Goal: Transaction & Acquisition: Purchase product/service

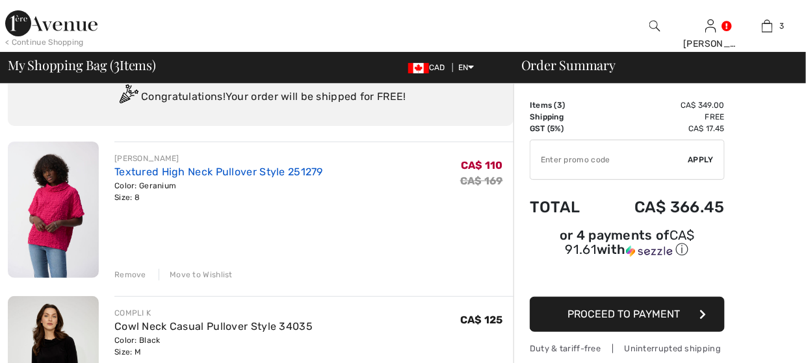
scroll to position [130, 0]
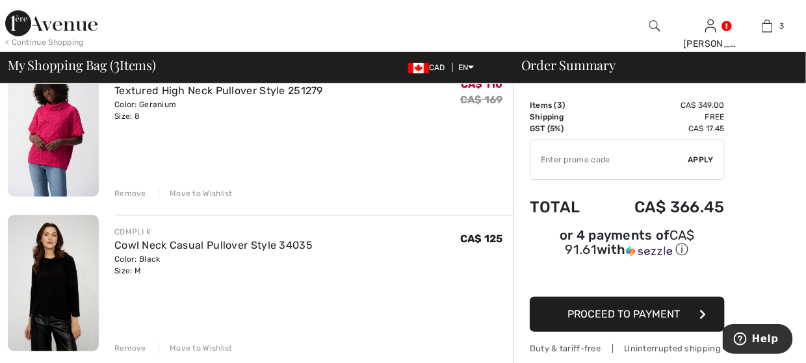
click at [34, 25] on img at bounding box center [51, 23] width 92 height 26
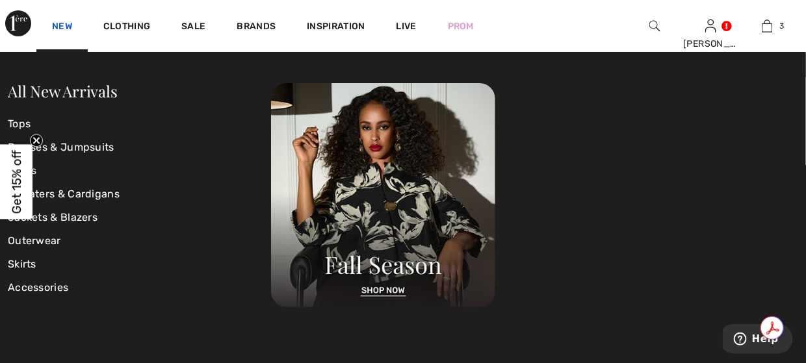
click at [65, 28] on link "New" at bounding box center [62, 28] width 20 height 14
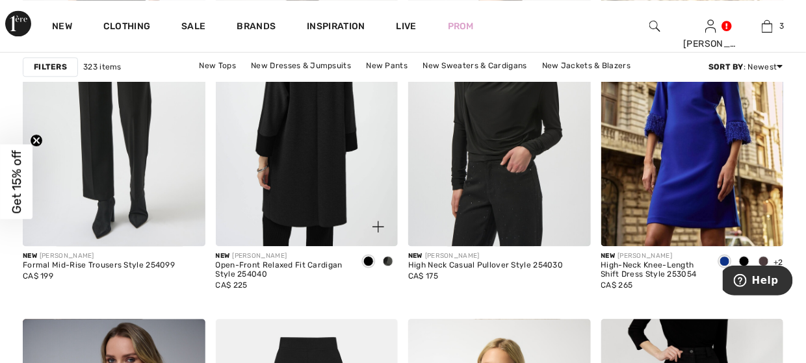
scroll to position [910, 0]
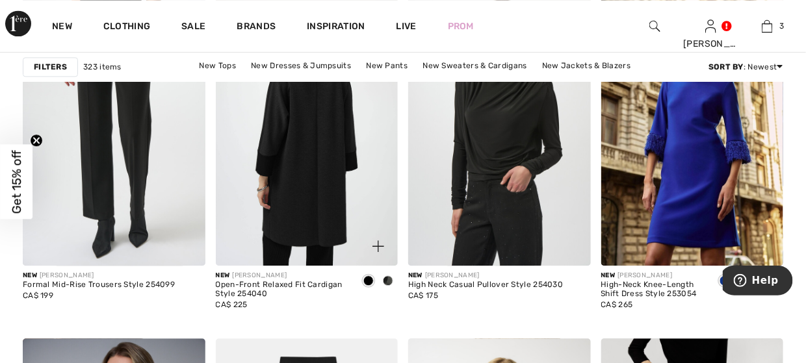
click at [295, 169] on img at bounding box center [307, 130] width 183 height 274
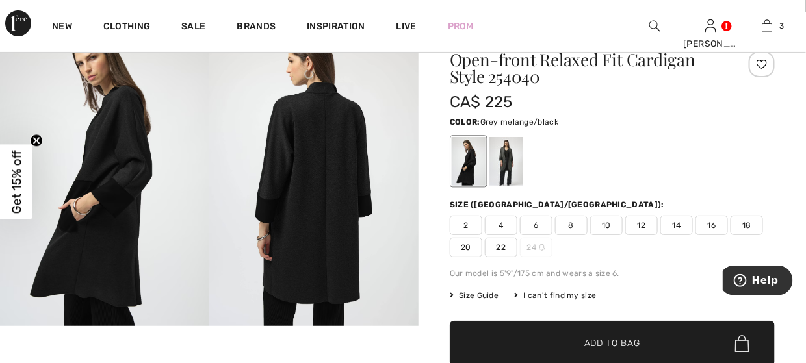
click at [506, 154] on div at bounding box center [507, 161] width 34 height 49
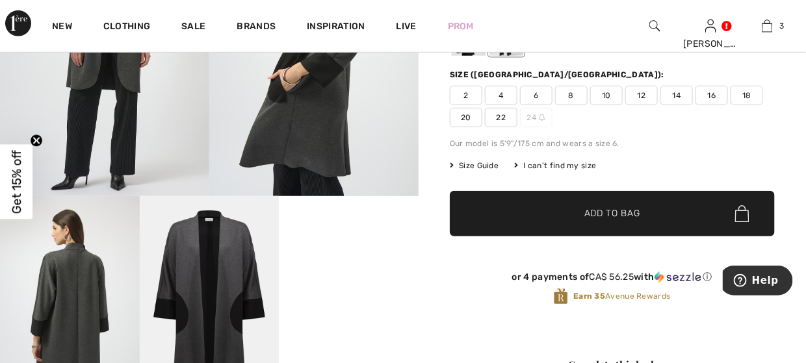
scroll to position [65, 0]
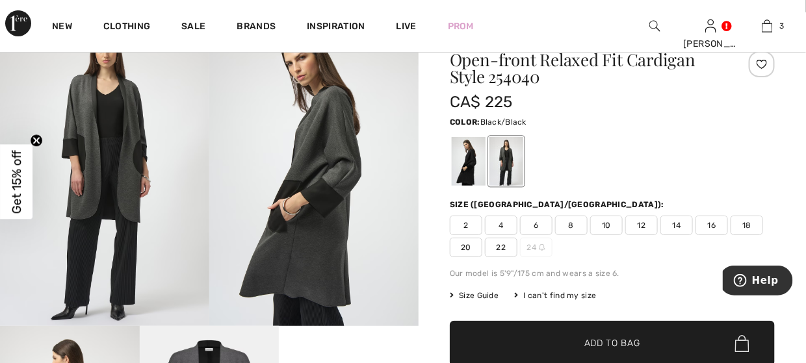
click at [465, 161] on div at bounding box center [469, 161] width 34 height 49
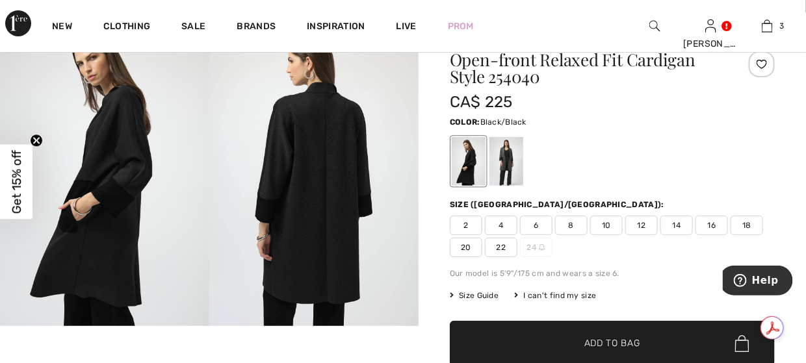
click at [573, 229] on span "8" at bounding box center [571, 226] width 33 height 20
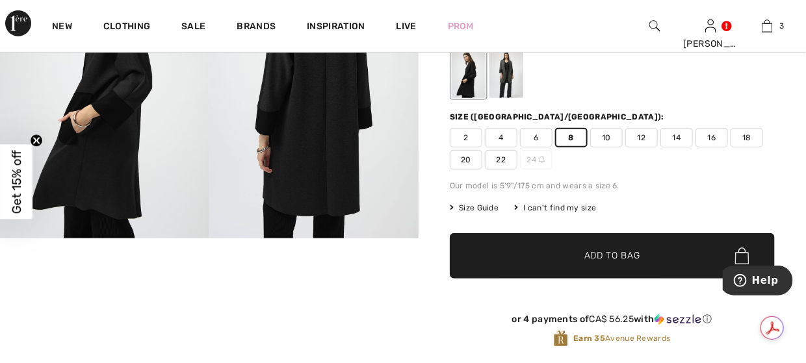
scroll to position [260, 0]
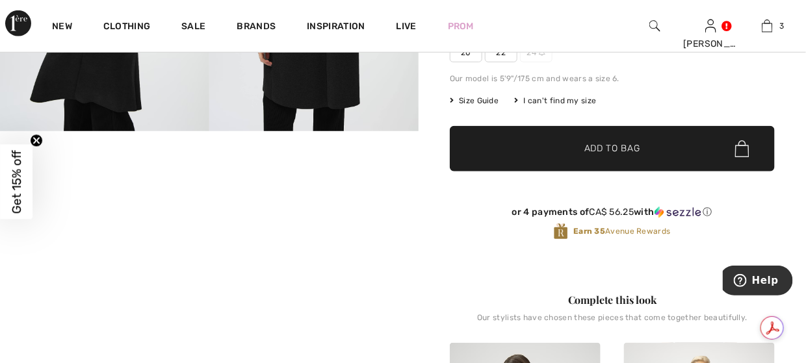
click at [570, 162] on span "✔ Added to Bag Add to Bag" at bounding box center [612, 149] width 325 height 46
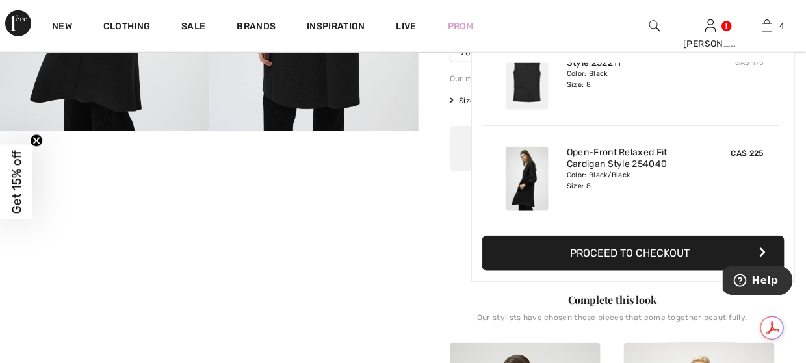
scroll to position [0, 0]
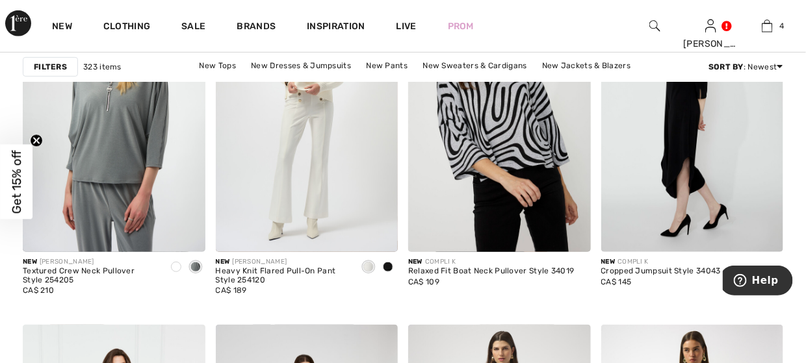
scroll to position [1820, 0]
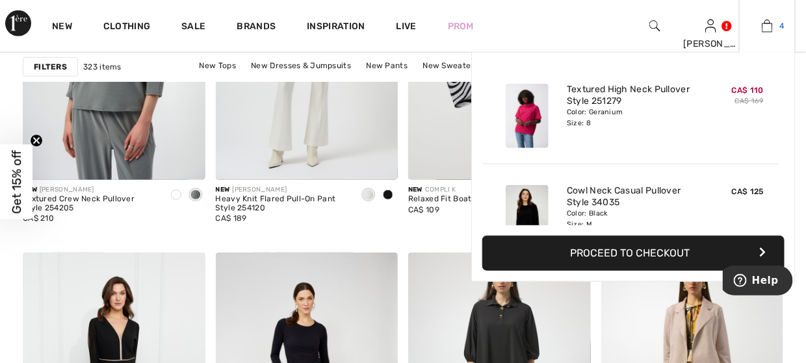
click at [768, 31] on img at bounding box center [767, 26] width 11 height 16
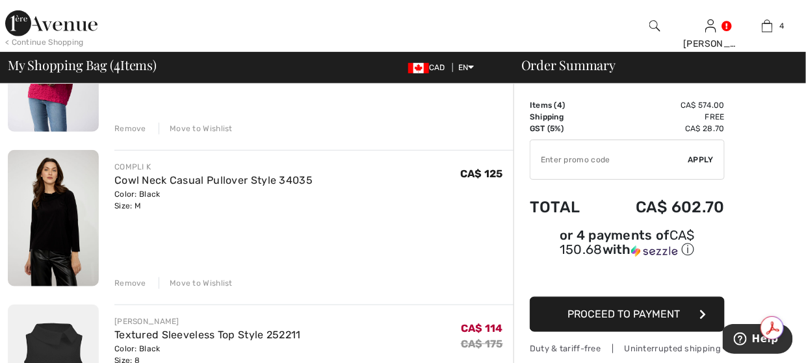
click at [201, 278] on div "Move to Wishlist" at bounding box center [196, 284] width 74 height 12
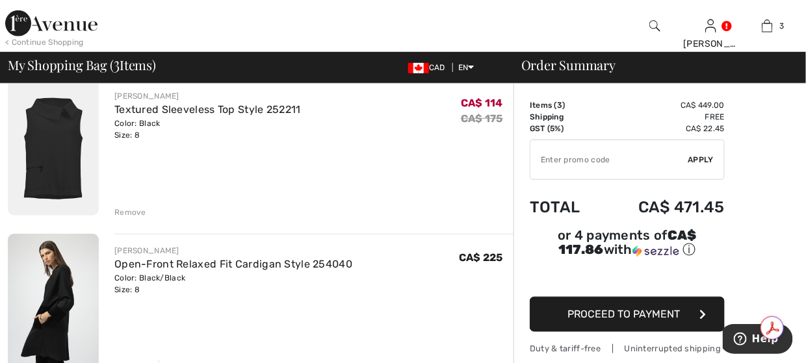
scroll to position [295, 0]
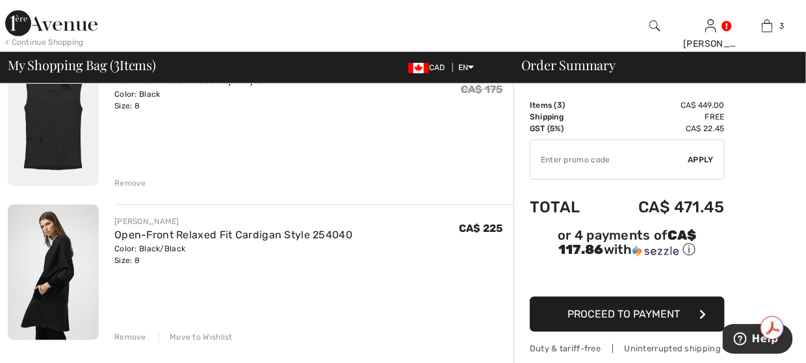
click at [220, 335] on div "Move to Wishlist" at bounding box center [196, 338] width 74 height 12
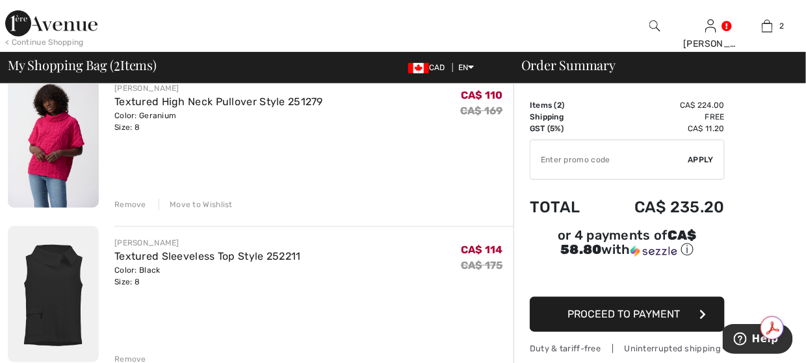
scroll to position [100, 0]
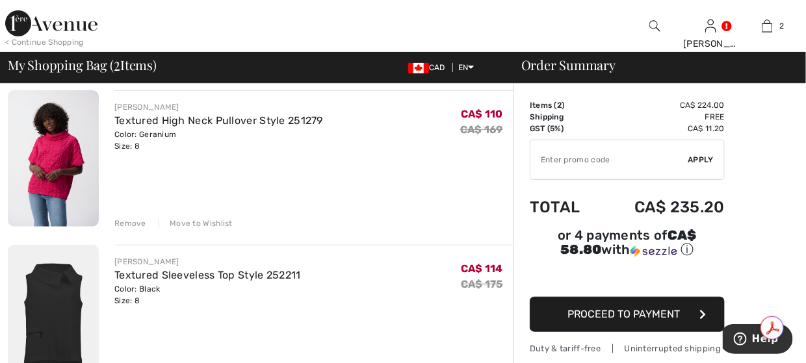
click at [170, 220] on div "Move to Wishlist" at bounding box center [196, 224] width 74 height 12
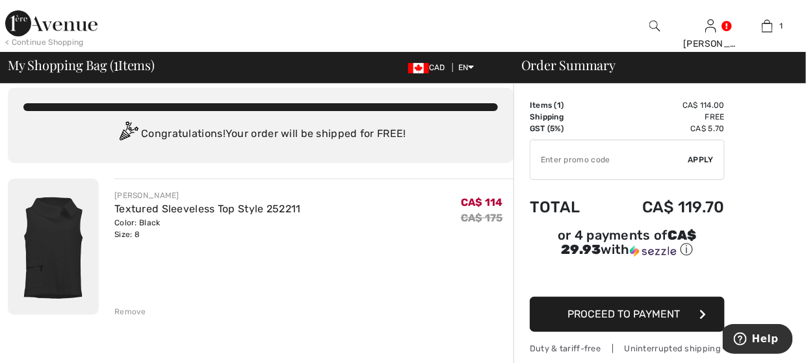
scroll to position [0, 0]
